Goal: Task Accomplishment & Management: Manage account settings

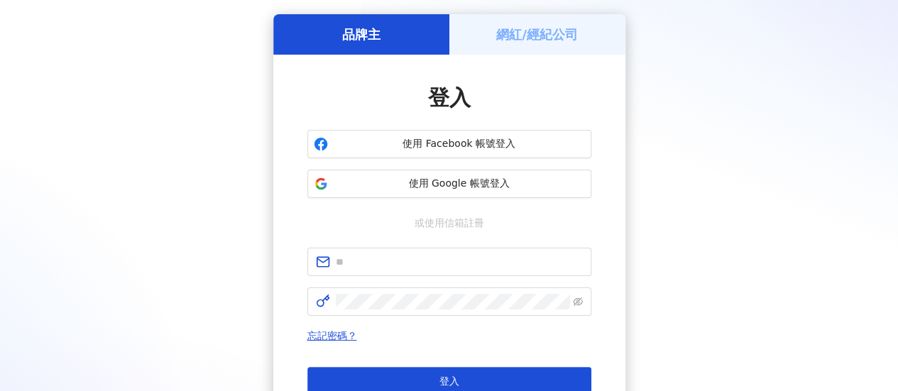
scroll to position [71, 0]
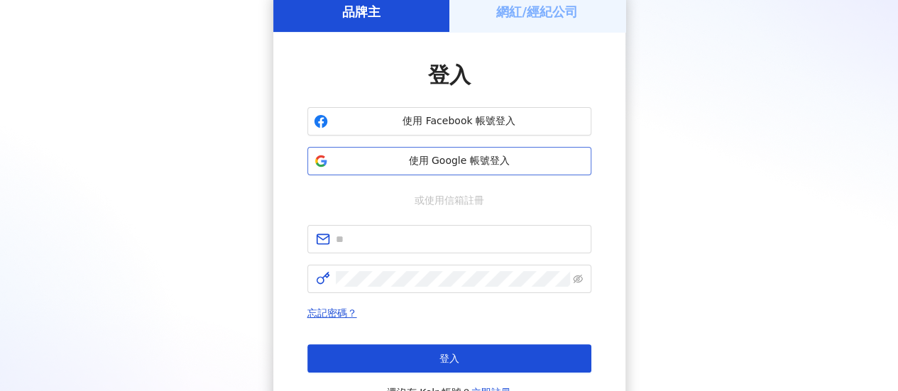
click at [490, 165] on span "使用 Google 帳號登入" at bounding box center [459, 161] width 251 height 14
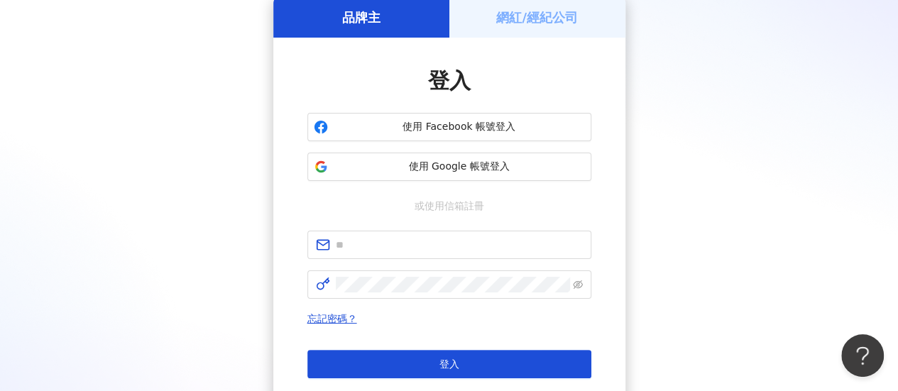
scroll to position [0, 0]
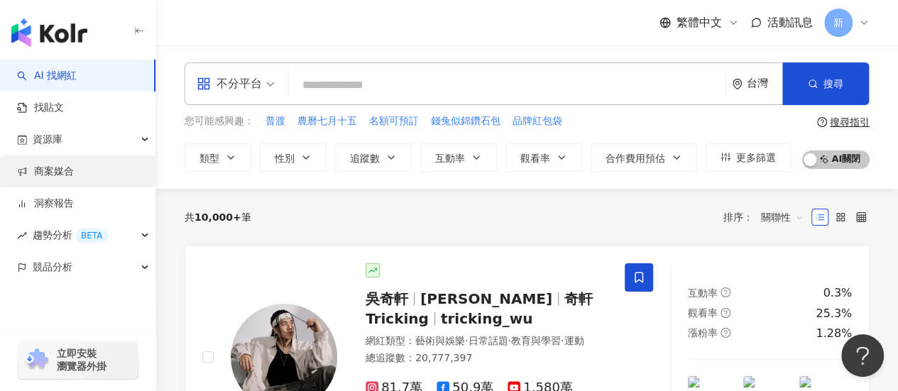
click at [57, 175] on link "商案媒合" at bounding box center [45, 172] width 57 height 14
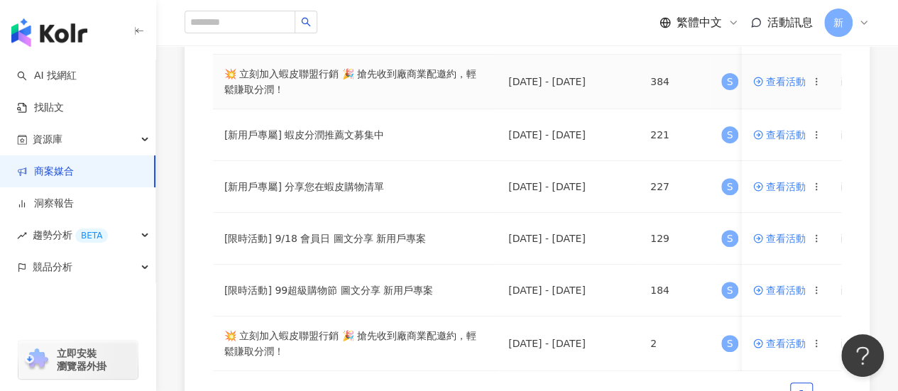
scroll to position [213, 0]
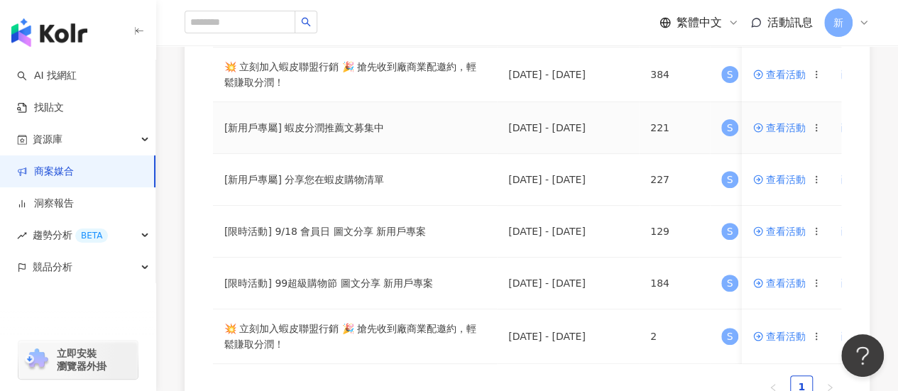
click at [791, 127] on span "查看活動" at bounding box center [779, 128] width 53 height 10
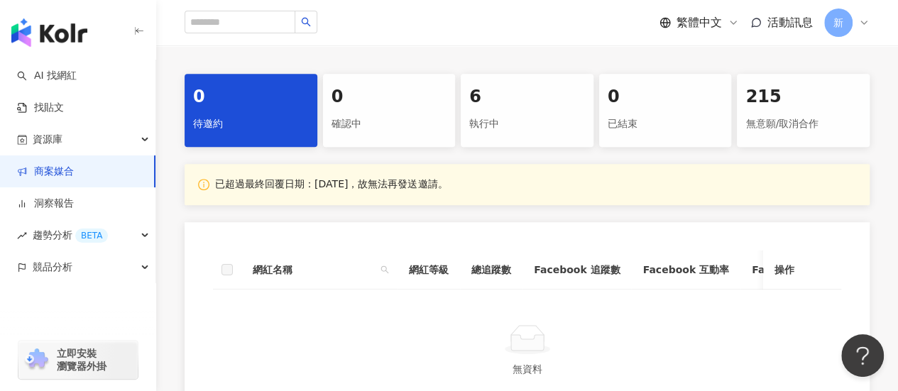
scroll to position [284, 0]
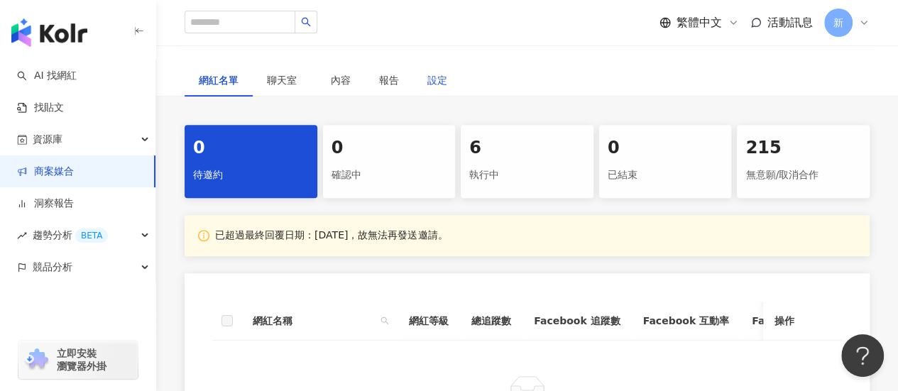
click at [439, 72] on div "設定" at bounding box center [437, 80] width 20 height 16
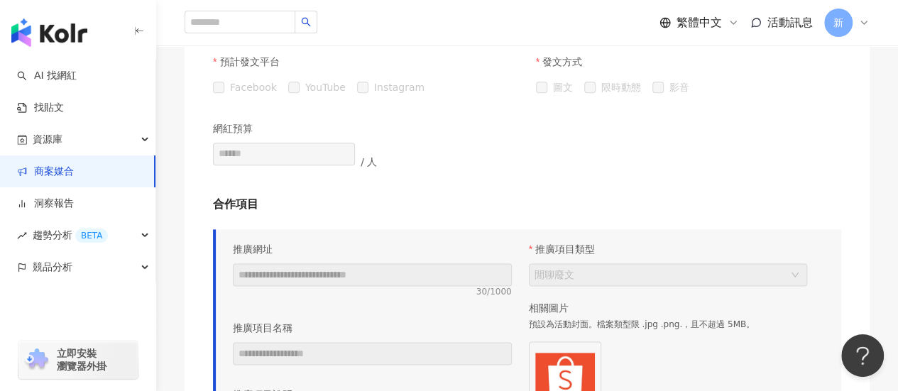
scroll to position [426, 0]
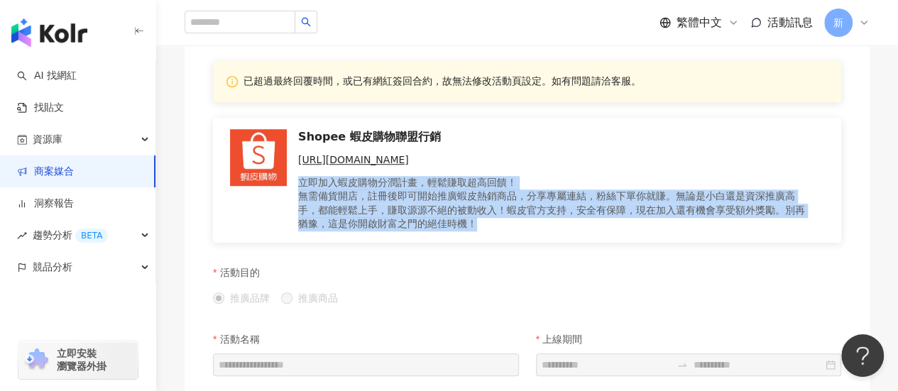
drag, startPoint x: 485, startPoint y: 222, endPoint x: 298, endPoint y: 184, distance: 191.2
click at [298, 184] on p "立即加入蝦皮購物分潤計畫，輕鬆賺取超高回饋！ 無需備貨開店，註冊後即可開始推廣蝦皮熱銷商品，分享專屬連結，粉絲下單你就賺。無論是小白還是資深推廣高手，都能輕鬆…" at bounding box center [555, 203] width 515 height 55
copy p "立即加入蝦皮購物分潤計畫，輕鬆賺取超高回饋！ 無需備貨開店，註冊後即可開始推廣蝦皮熱銷商品，分享專屬連結，粉絲下單你就賺。無論是小白還是資深推廣高手，都能輕鬆…"
drag, startPoint x: 874, startPoint y: 180, endPoint x: 867, endPoint y: 180, distance: 7.8
